Goal: Information Seeking & Learning: Learn about a topic

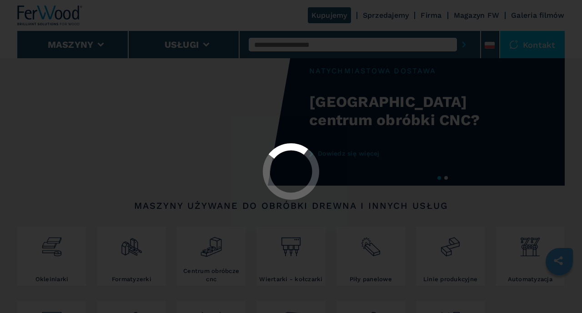
scroll to position [20, 0]
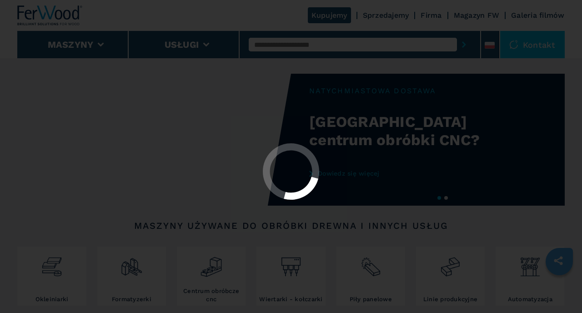
select select "**********"
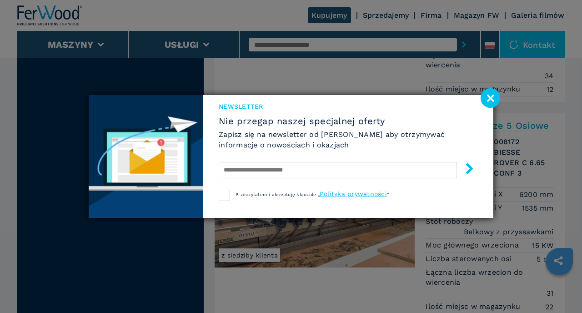
scroll to position [1611, 0]
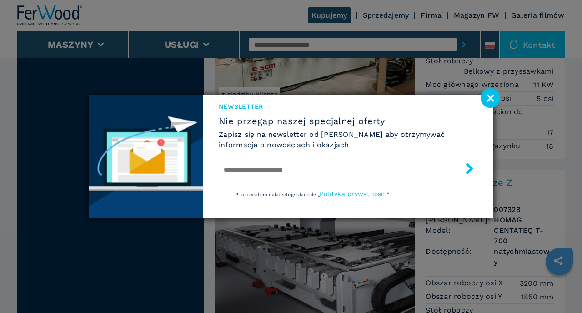
click at [488, 99] on image at bounding box center [491, 98] width 20 height 20
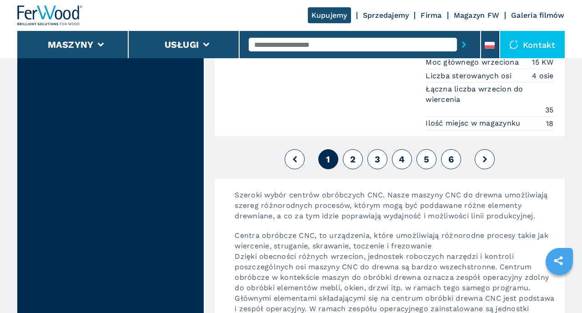
scroll to position [2943, 0]
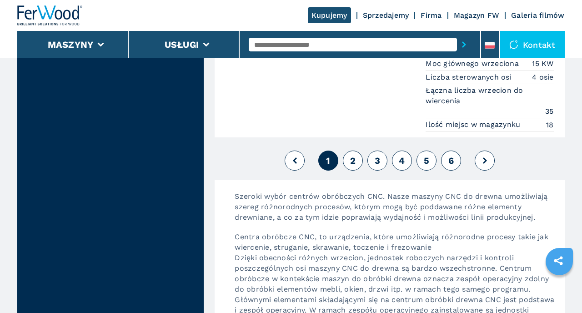
click at [352, 160] on span "2" at bounding box center [352, 160] width 5 height 11
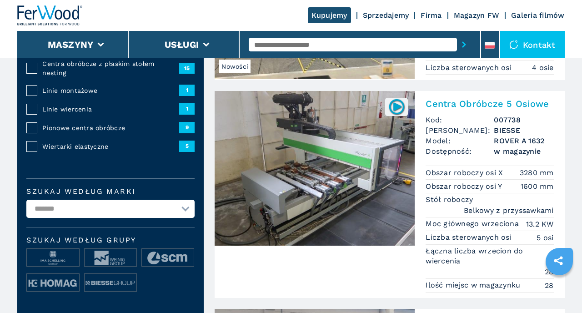
scroll to position [184, 0]
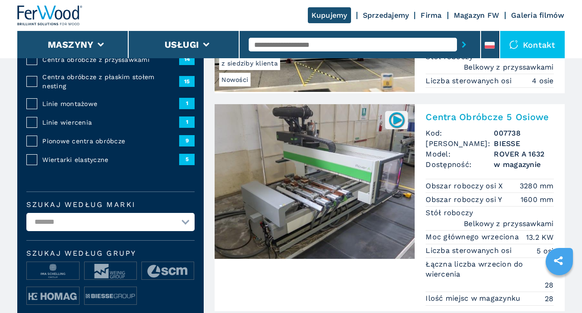
click at [453, 118] on h2 "Centra Obróbcze 5 Osiowe" at bounding box center [490, 116] width 128 height 11
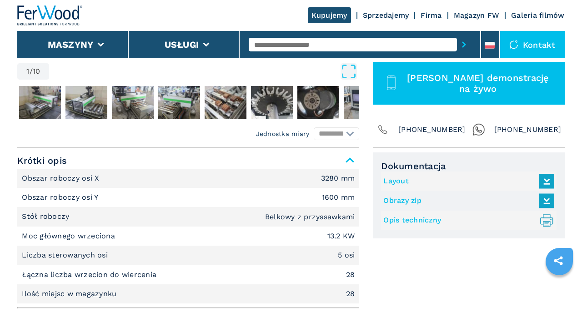
scroll to position [308, 0]
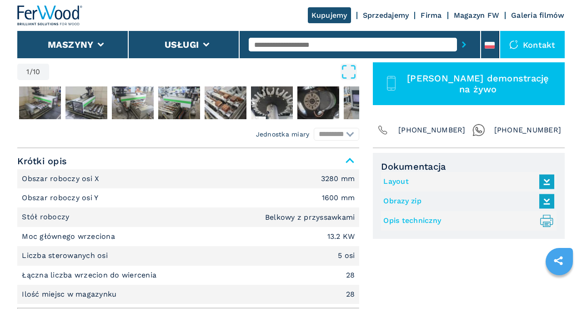
click at [540, 44] on div "Kontakt" at bounding box center [532, 44] width 65 height 27
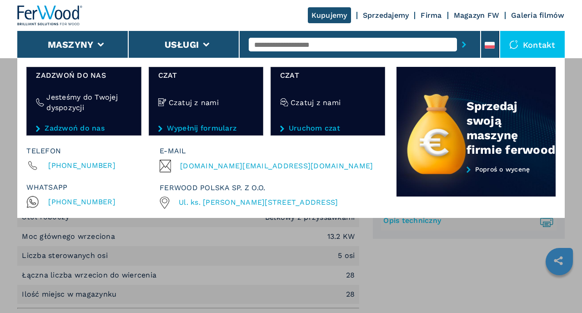
click at [401, 253] on div "**********" at bounding box center [291, 214] width 582 height 313
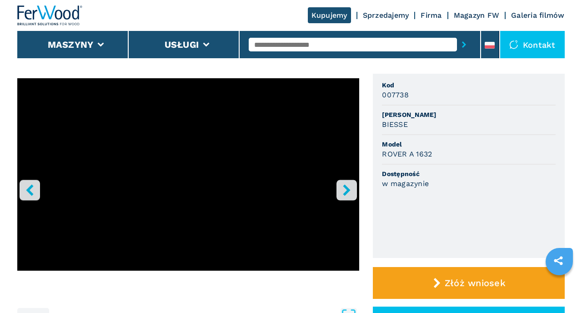
scroll to position [0, 0]
